Goal: Task Accomplishment & Management: Use online tool/utility

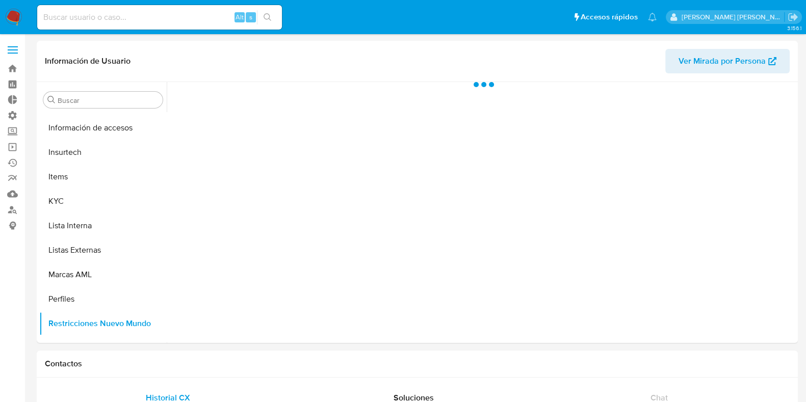
scroll to position [430, 0]
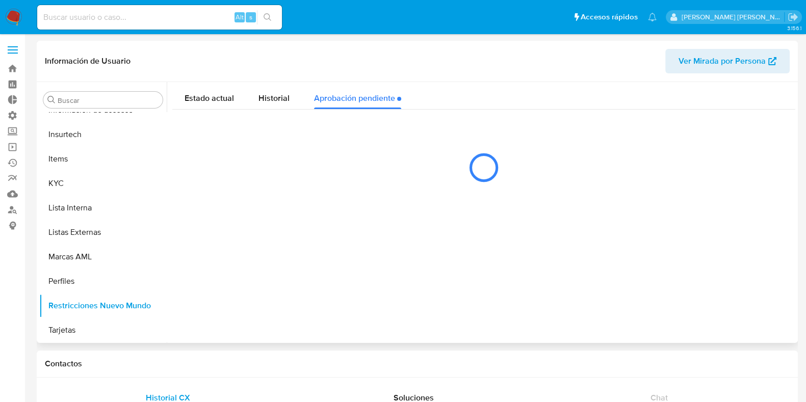
select select "10"
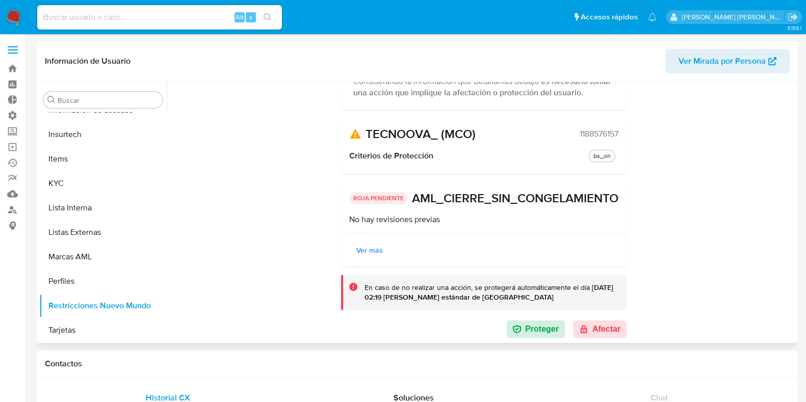
scroll to position [128, 0]
click at [593, 332] on button "Afectar" at bounding box center [600, 329] width 54 height 17
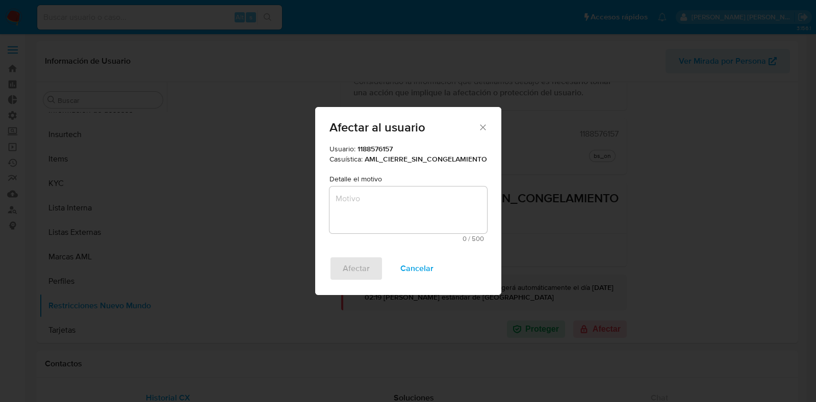
click at [419, 200] on textarea "Motivo" at bounding box center [409, 210] width 158 height 47
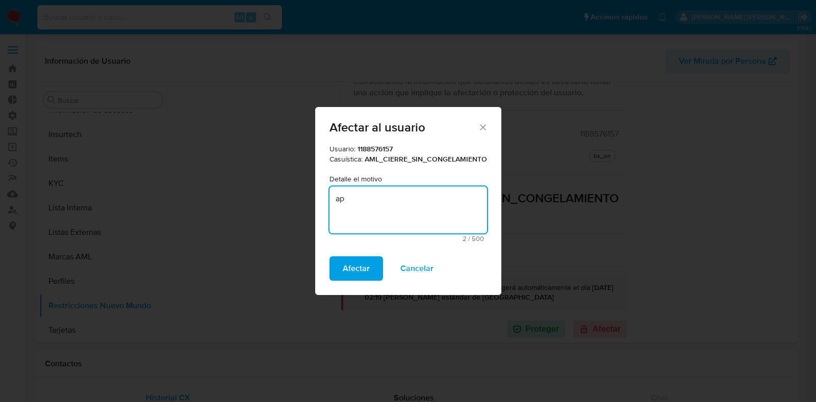
type textarea "a"
type textarea "Aprobado"
click at [367, 266] on span "Afectar" at bounding box center [356, 269] width 27 height 22
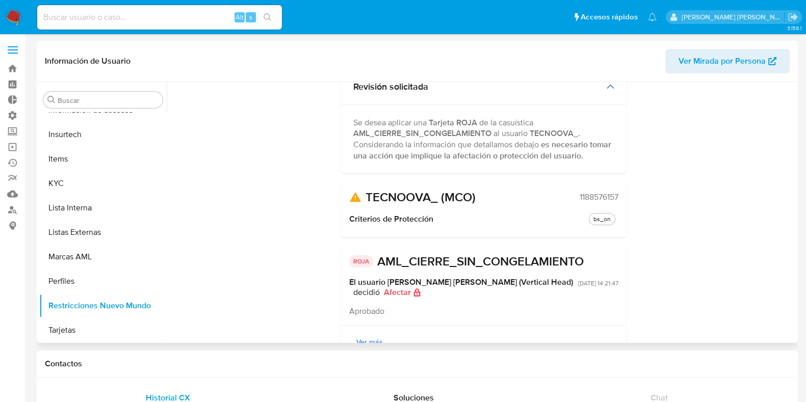
scroll to position [0, 0]
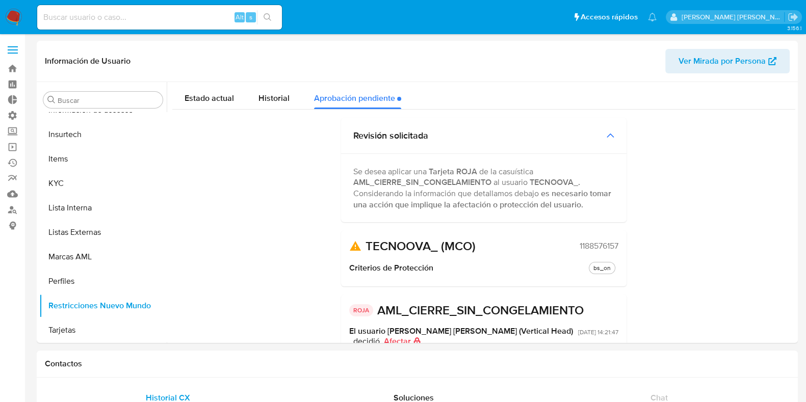
click at [18, 16] on img at bounding box center [13, 17] width 17 height 17
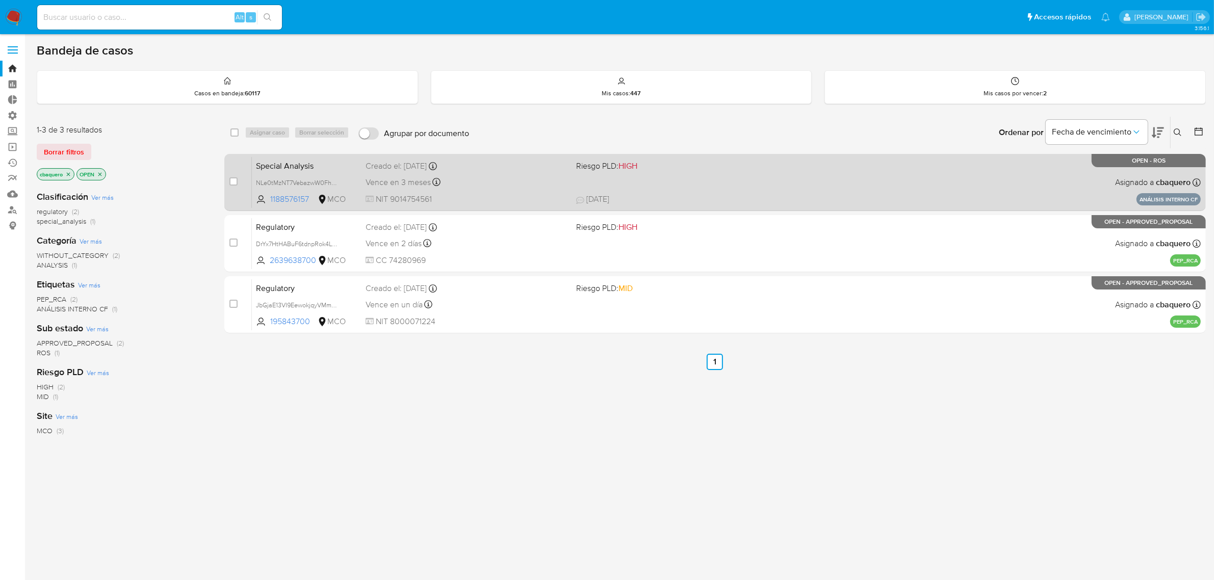
click at [697, 189] on div "Special Analysis NLe0tMzNT7VebazwW0FhPyy6 1188576157 MCO Riesgo PLD: HIGH Cread…" at bounding box center [726, 183] width 949 height 52
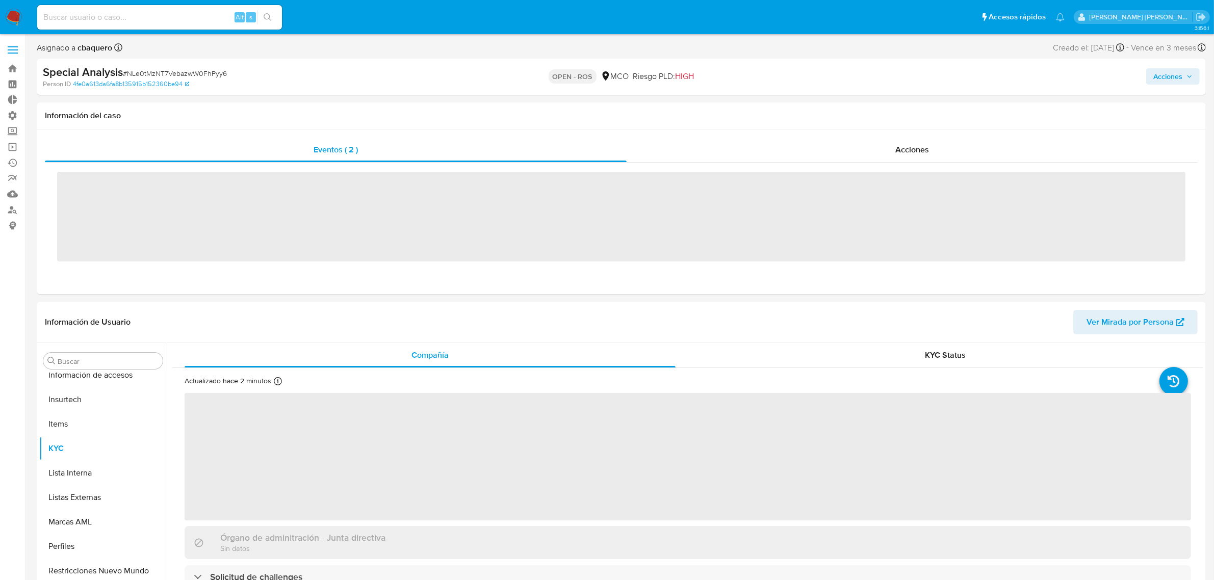
scroll to position [430, 0]
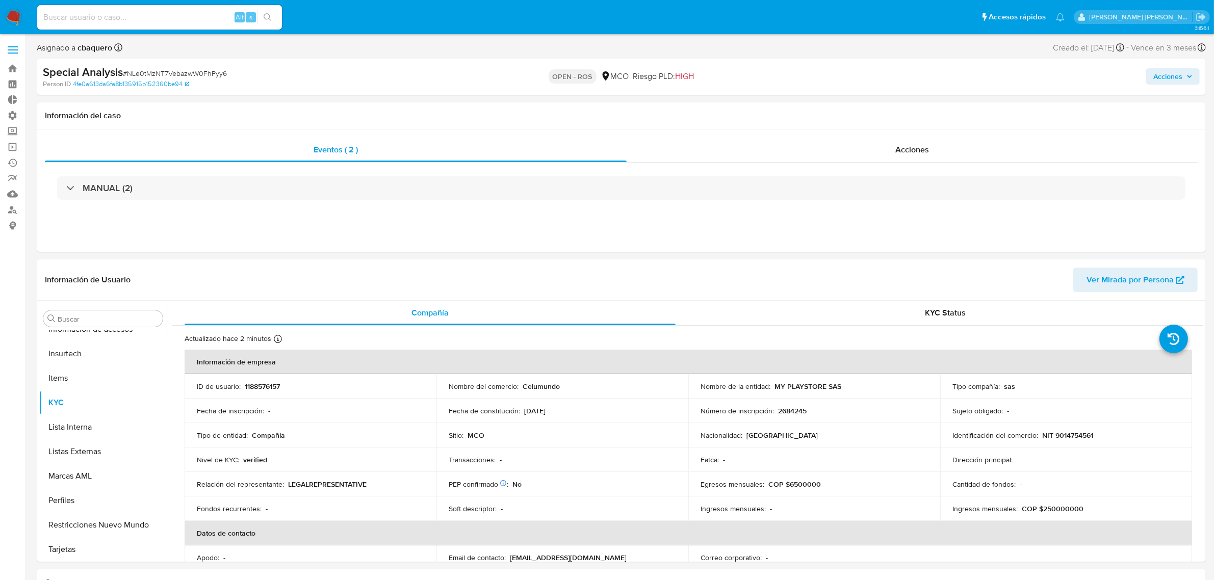
select select "10"
click at [1192, 72] on span "Acciones" at bounding box center [1173, 76] width 39 height 14
click at [857, 129] on div "Enviar" at bounding box center [955, 191] width 471 height 136
click at [863, 113] on span "Resolución del caso" at bounding box center [883, 109] width 73 height 12
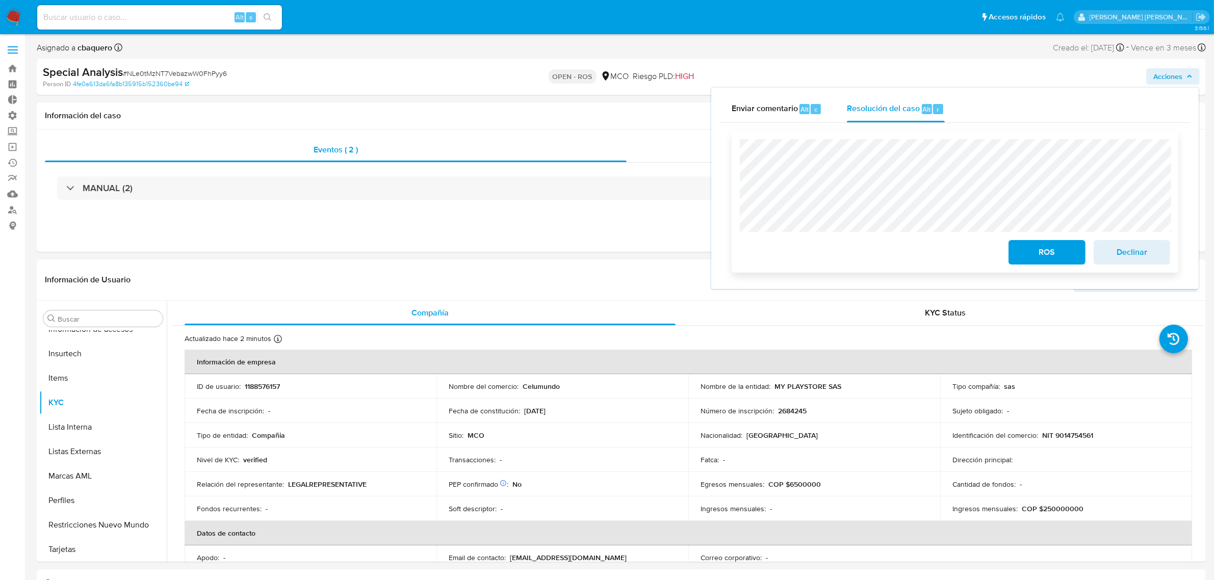
click at [1028, 254] on span "ROS" at bounding box center [1047, 252] width 50 height 22
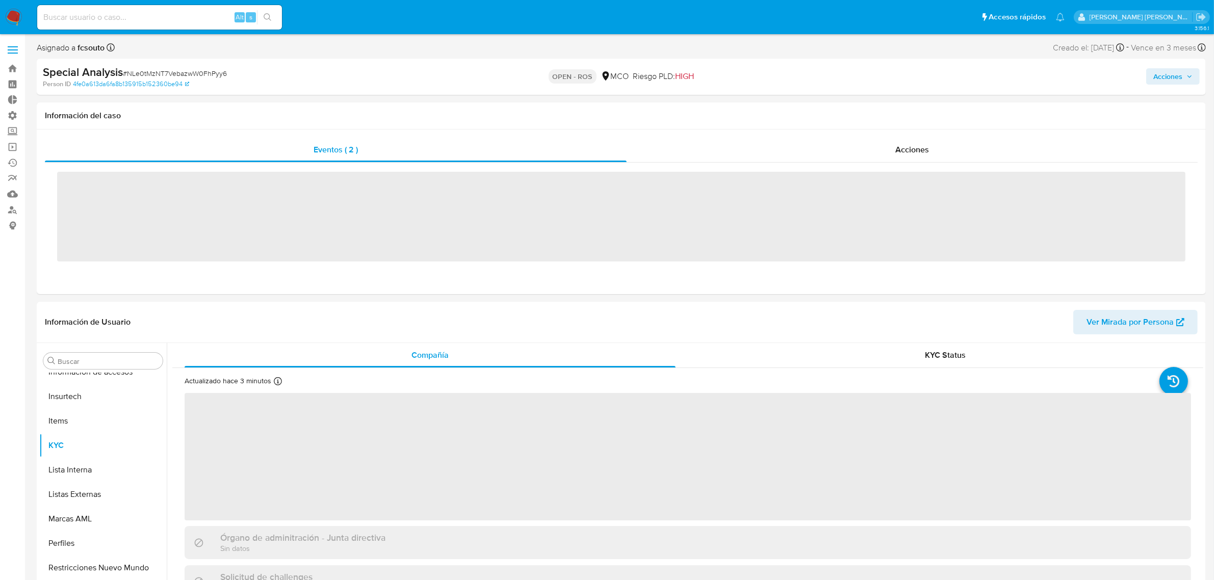
scroll to position [430, 0]
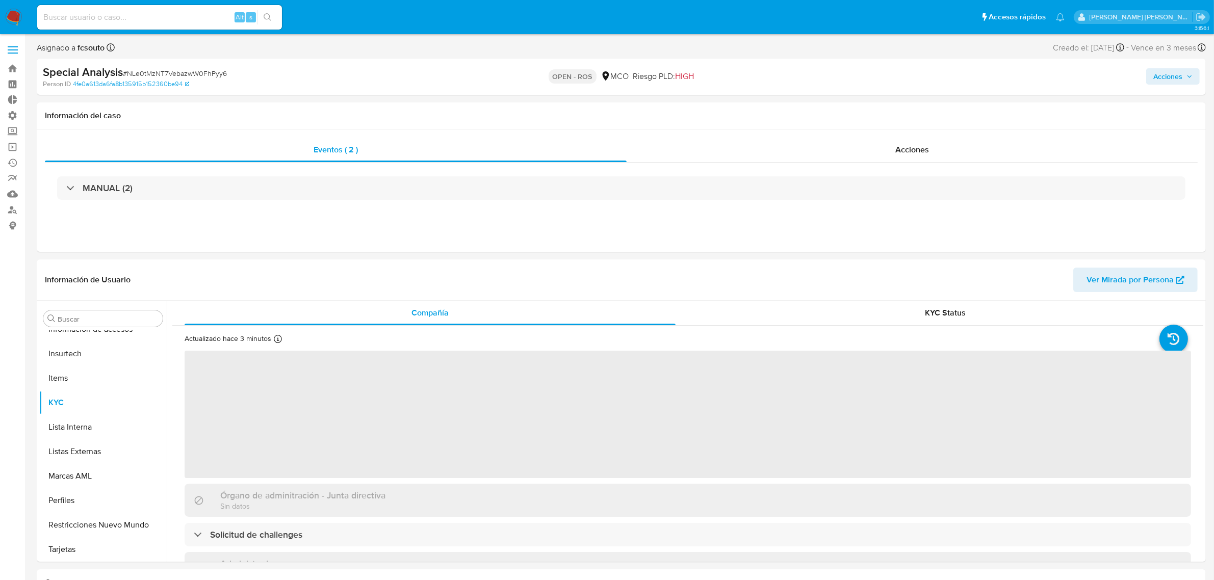
select select "10"
